Goal: Task Accomplishment & Management: Manage account settings

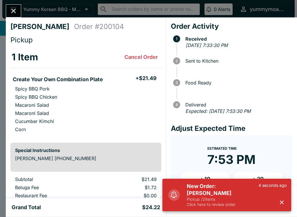
click at [275, 199] on div "4 seconds ago" at bounding box center [273, 195] width 28 height 24
click at [282, 200] on icon "button" at bounding box center [282, 202] width 7 height 7
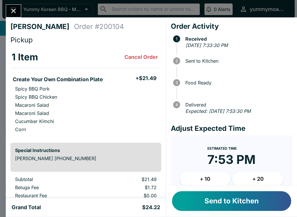
click at [248, 202] on button "Send to Kitchen" at bounding box center [231, 201] width 119 height 20
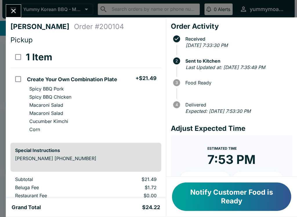
click at [19, 8] on button "Close" at bounding box center [13, 11] width 15 height 12
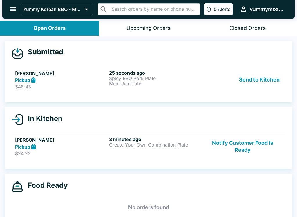
click at [259, 82] on button "Send to Kitchen" at bounding box center [259, 80] width 45 height 20
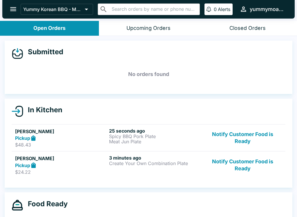
click at [75, 176] on link "[PERSON_NAME] Pickup $24.22 3 minutes ago Create Your Own Combination Plate Not…" at bounding box center [149, 164] width 274 height 27
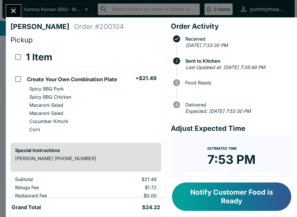
click at [13, 7] on icon "Close" at bounding box center [14, 11] width 8 height 8
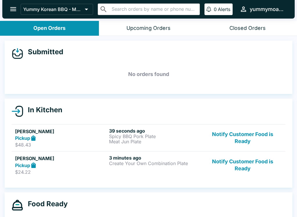
click at [150, 137] on p "Spicy BBQ Pork Plate" at bounding box center [155, 136] width 92 height 5
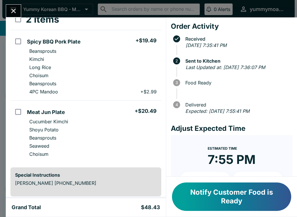
scroll to position [39, 0]
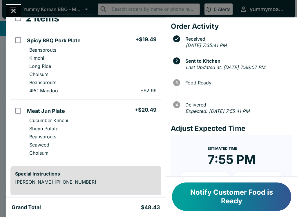
click at [11, 16] on button "Close" at bounding box center [13, 11] width 15 height 12
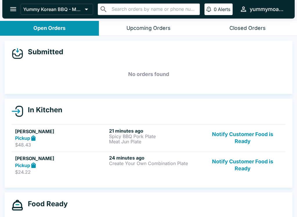
click at [253, 141] on button "Notify Customer Food is Ready" at bounding box center [242, 138] width 79 height 20
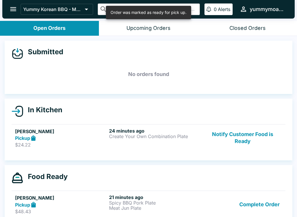
click at [247, 146] on button "Notify Customer Food is Ready" at bounding box center [242, 138] width 79 height 20
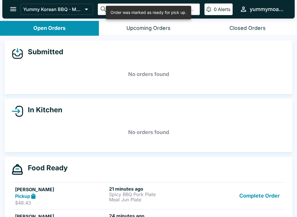
click at [255, 194] on button "Complete Order" at bounding box center [259, 196] width 45 height 20
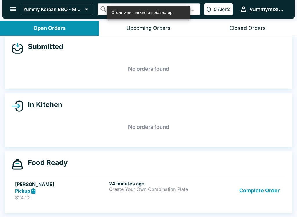
scroll to position [5, 0]
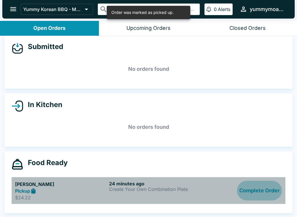
click at [255, 188] on button "Complete Order" at bounding box center [259, 191] width 45 height 20
